Goal: Information Seeking & Learning: Learn about a topic

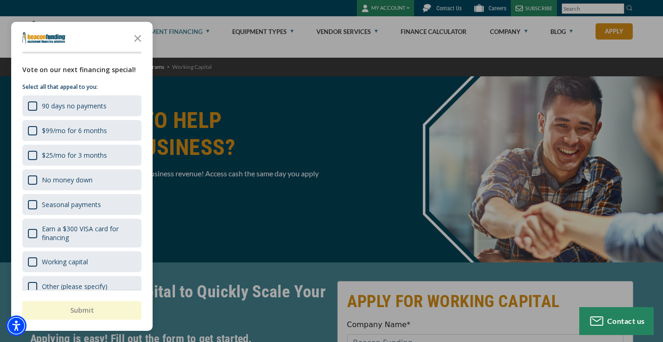
drag, startPoint x: 135, startPoint y: 37, endPoint x: 121, endPoint y: 72, distance: 37.0
click at [121, 71] on div "Vote on our next financing special! Select all that appeal to you: 90 days no p…" at bounding box center [81, 176] width 141 height 309
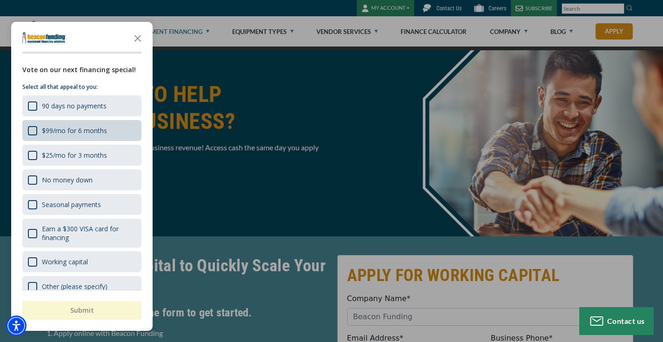
click at [73, 126] on div "$99/mo for 6 months" at bounding box center [67, 131] width 79 height 10
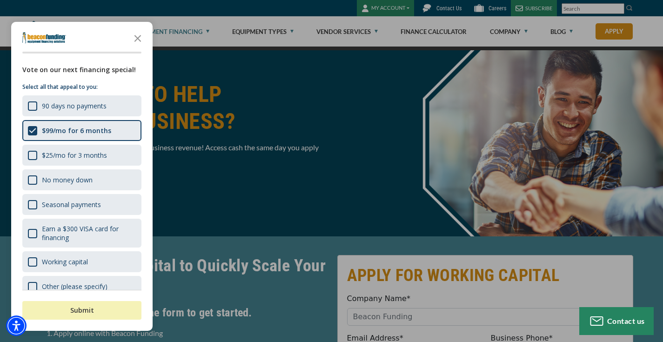
click at [71, 312] on button "Submit" at bounding box center [81, 310] width 119 height 19
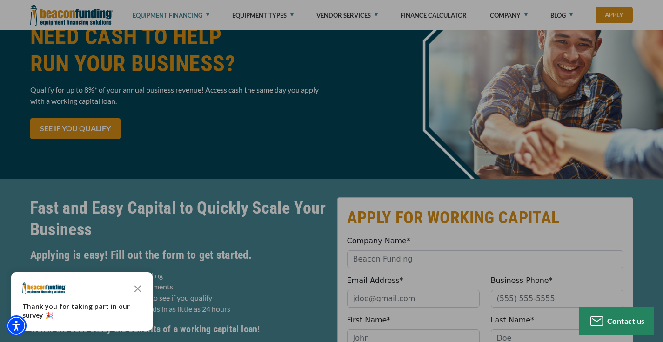
scroll to position [190, 0]
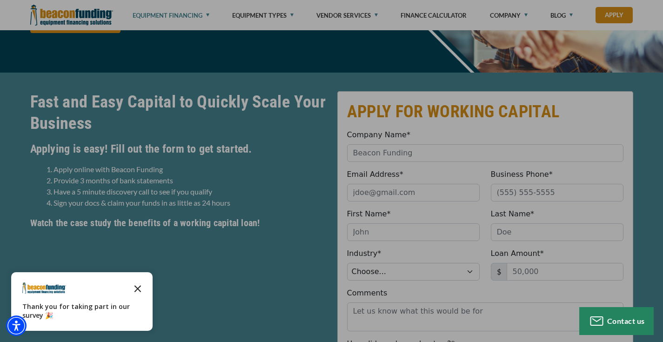
click at [140, 289] on icon "Close the survey" at bounding box center [137, 288] width 19 height 19
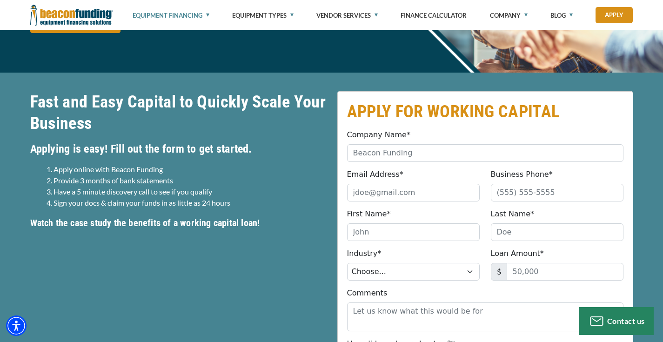
scroll to position [0, 0]
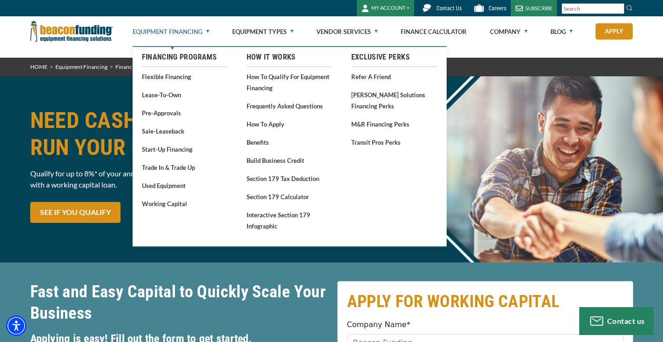
click at [192, 33] on link "Equipment Financing" at bounding box center [171, 32] width 77 height 30
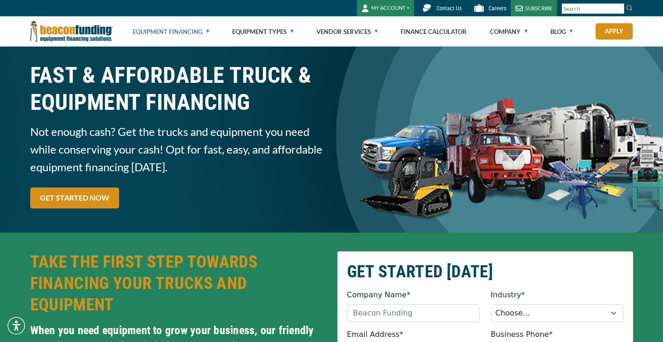
click at [191, 30] on link "Equipment Financing" at bounding box center [171, 32] width 77 height 30
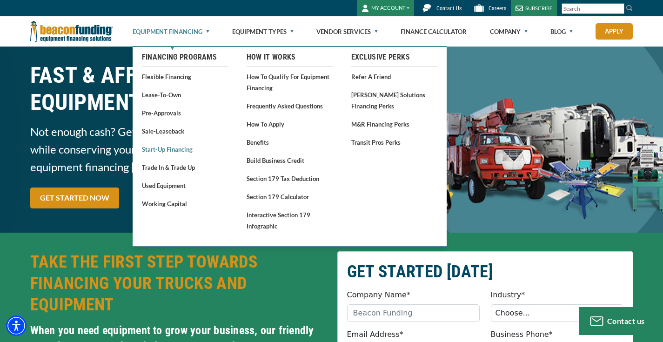
click at [166, 149] on link "Start-Up Financing" at bounding box center [185, 149] width 86 height 12
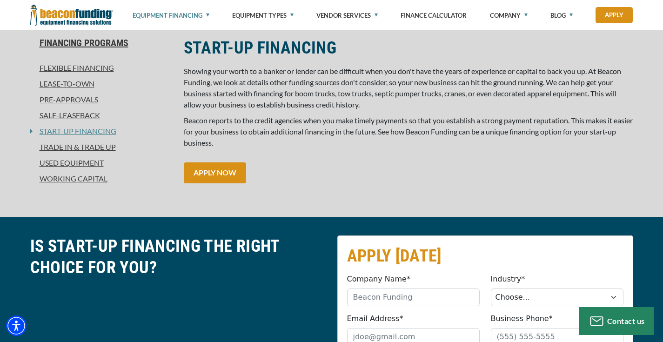
scroll to position [147, 0]
